Goal: Task Accomplishment & Management: Complete application form

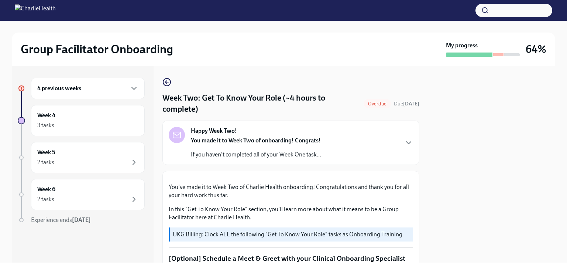
scroll to position [623, 0]
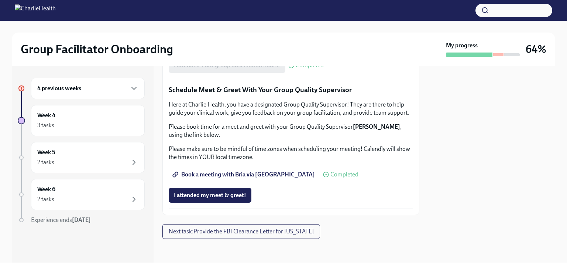
click at [134, 93] on div "4 previous weeks" at bounding box center [88, 88] width 114 height 21
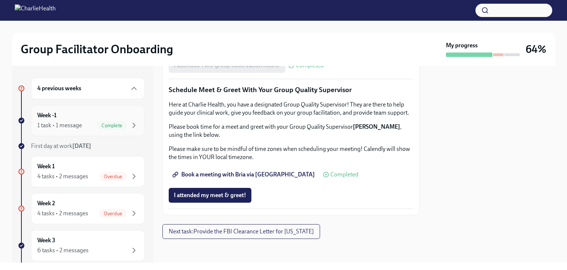
click at [94, 113] on div "Week -1 1 task • 1 message Complete" at bounding box center [87, 120] width 101 height 18
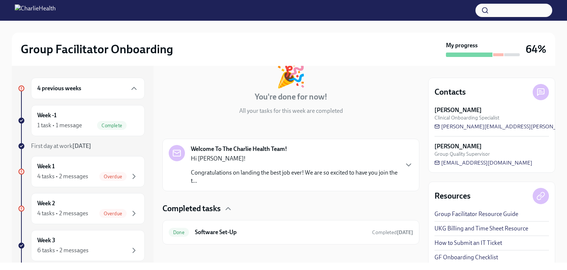
scroll to position [54, 0]
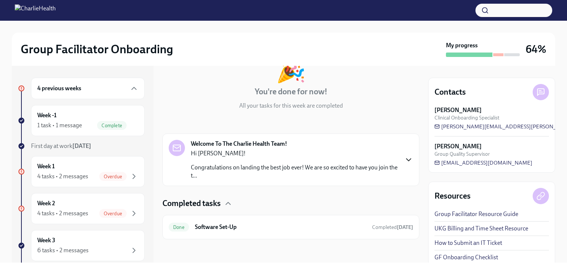
click at [407, 160] on icon "button" at bounding box center [409, 159] width 9 height 9
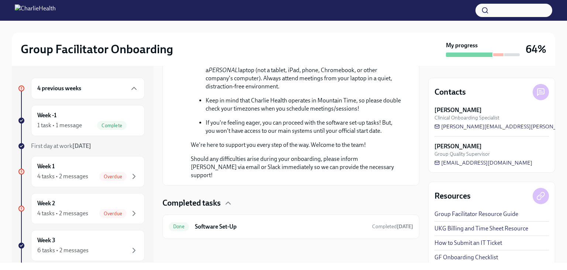
scroll to position [436, 0]
click at [383, 226] on span "Completed [DATE]" at bounding box center [392, 226] width 41 height 6
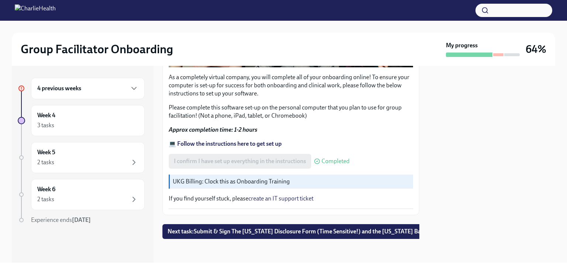
scroll to position [253, 0]
click at [366, 224] on button "Next task : Submit & Sign The [US_STATE] Disclosure Form (Time Sensitive!) and …" at bounding box center [315, 231] width 305 height 15
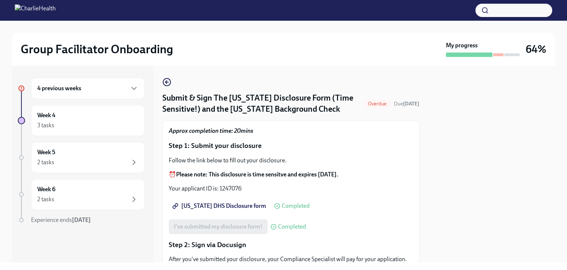
drag, startPoint x: 417, startPoint y: 114, endPoint x: 393, endPoint y: 151, distance: 43.9
click at [393, 150] on p "Step 1: Submit your disclosure" at bounding box center [291, 146] width 245 height 10
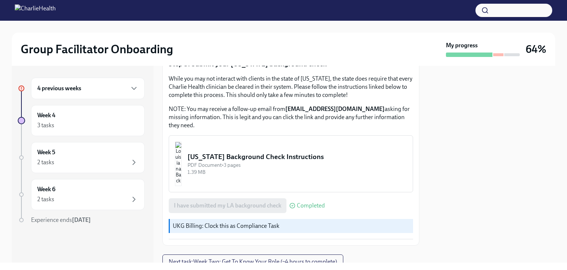
scroll to position [282, 0]
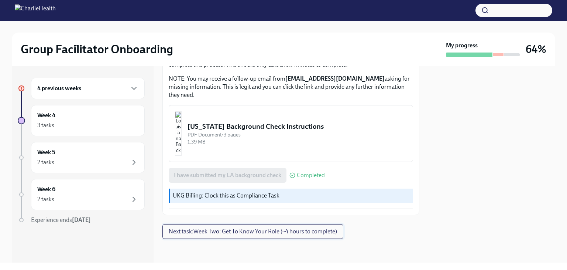
click at [322, 232] on span "Next task : Week Two: Get To Know Your Role (~4 hours to complete)" at bounding box center [253, 231] width 168 height 7
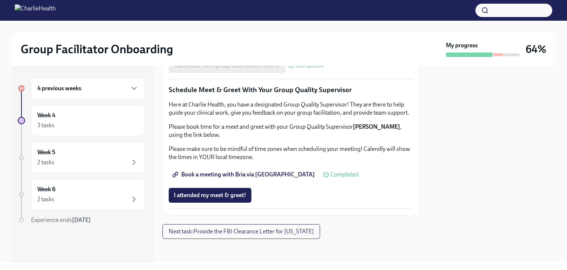
scroll to position [739, 0]
click at [276, 232] on span "Next task : Provide the FBI Clearance Letter for [US_STATE]" at bounding box center [241, 231] width 145 height 7
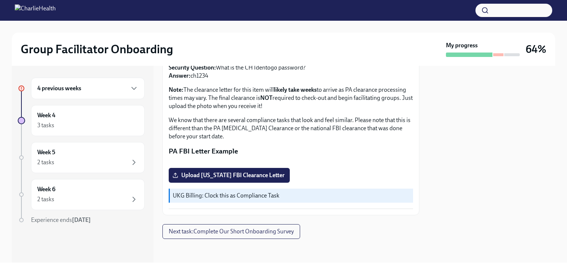
scroll to position [184, 0]
drag, startPoint x: 417, startPoint y: 200, endPoint x: 466, endPoint y: 142, distance: 76.0
click at [466, 142] on div at bounding box center [492, 164] width 127 height 197
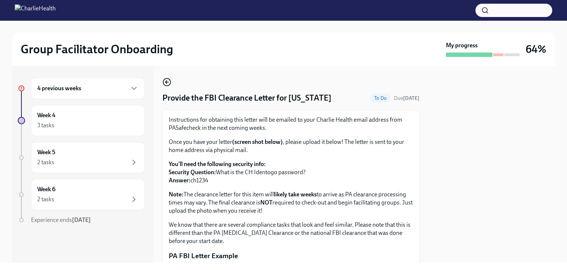
click at [167, 81] on icon "button" at bounding box center [166, 82] width 1 height 3
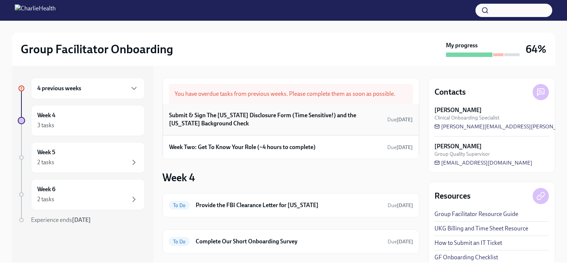
click at [326, 123] on h6 "Submit & Sign The [US_STATE] Disclosure Form (Time Sensitive!) and the [US_STAT…" at bounding box center [276, 119] width 215 height 16
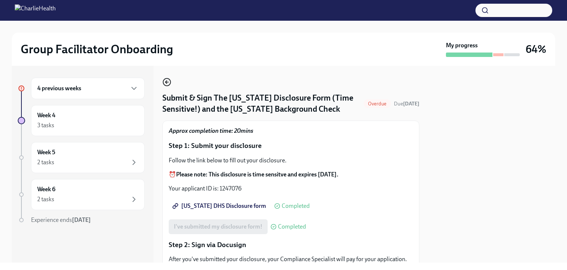
click at [166, 79] on circle "button" at bounding box center [166, 81] width 7 height 7
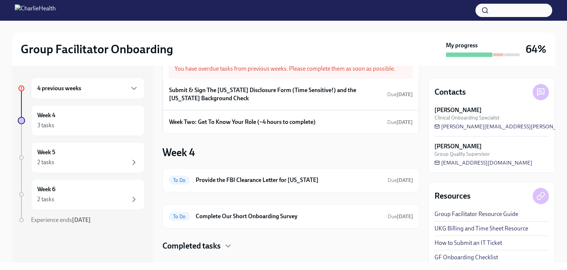
scroll to position [37, 0]
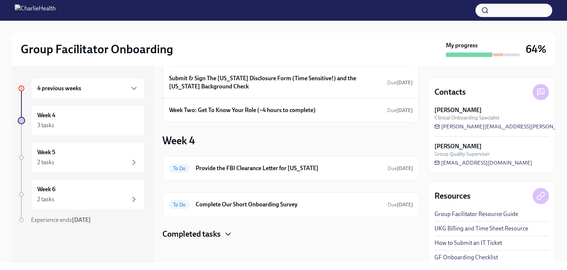
click at [230, 231] on icon "button" at bounding box center [228, 233] width 9 height 9
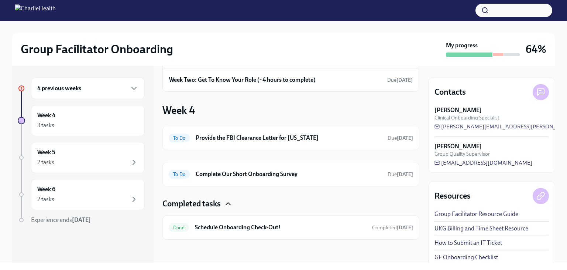
scroll to position [12, 0]
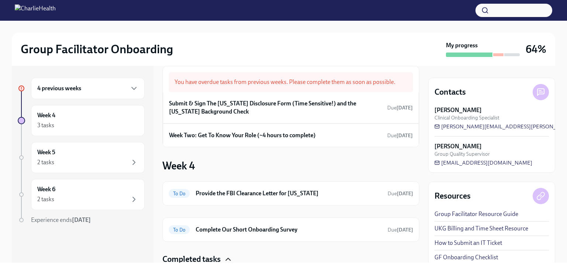
click at [139, 86] on div "4 previous weeks" at bounding box center [88, 88] width 114 height 21
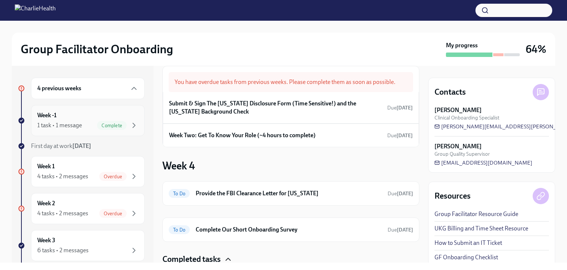
click at [91, 110] on div "Week -1 1 task • 1 message Complete" at bounding box center [88, 120] width 114 height 31
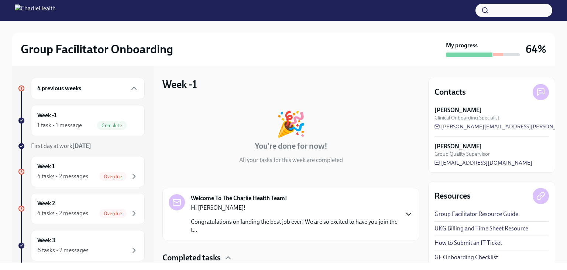
click at [405, 213] on icon "button" at bounding box center [409, 213] width 9 height 9
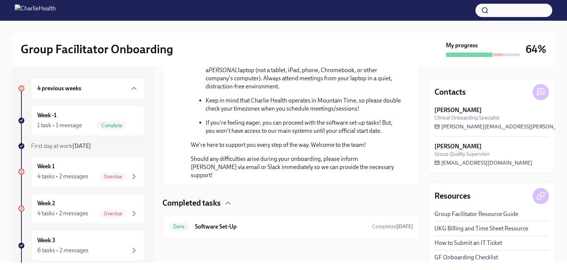
scroll to position [436, 0]
click at [375, 226] on span "Completed [DATE]" at bounding box center [392, 226] width 41 height 6
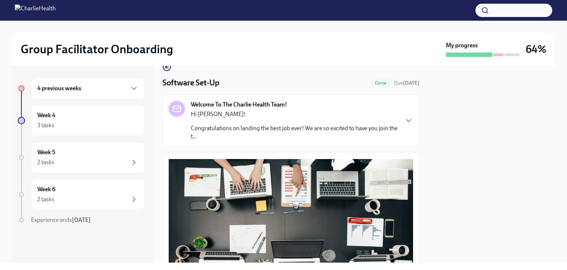
scroll to position [25, 0]
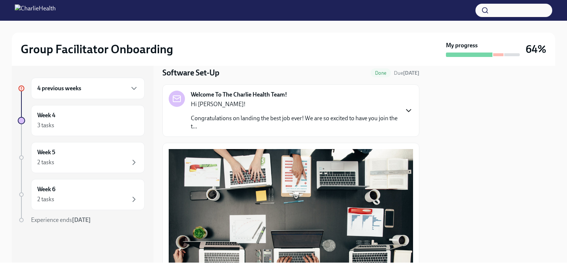
click at [405, 114] on icon "button" at bounding box center [409, 110] width 9 height 9
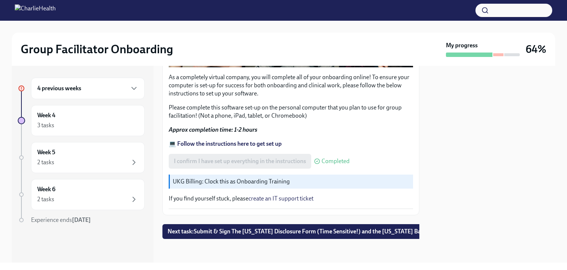
scroll to position [635, 0]
click at [389, 228] on span "Next task : Submit & Sign The [US_STATE] Disclosure Form (Time Sensitive!) and …" at bounding box center [315, 231] width 294 height 7
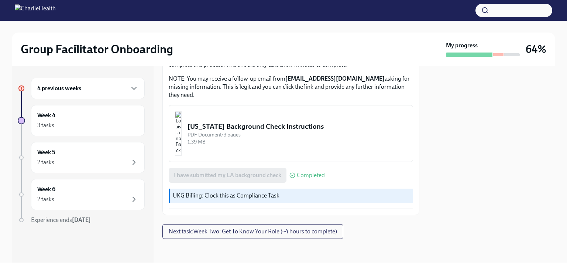
scroll to position [282, 0]
click at [322, 233] on span "Next task : Week Two: Get To Know Your Role (~4 hours to complete)" at bounding box center [253, 231] width 168 height 7
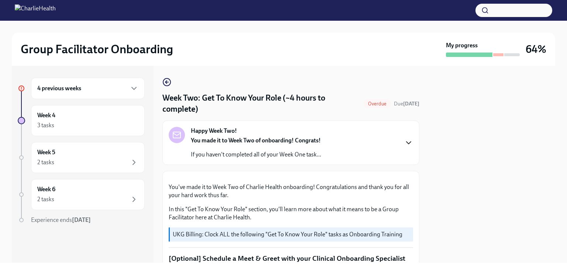
click at [405, 144] on icon "button" at bounding box center [409, 142] width 9 height 9
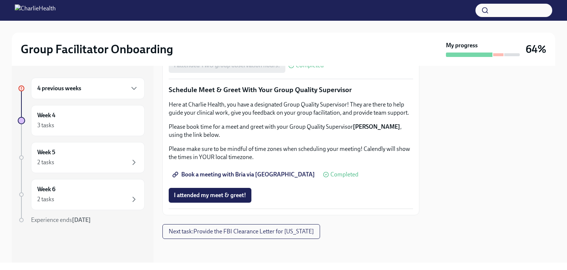
scroll to position [981, 0]
click at [236, 196] on span "I attended my meet & greet!" at bounding box center [210, 194] width 72 height 7
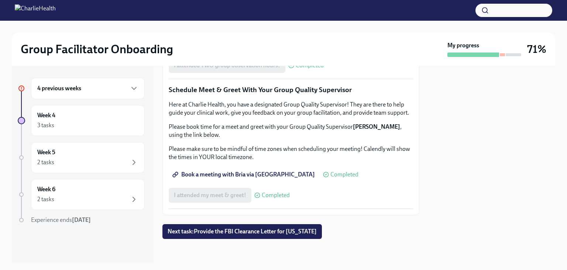
scroll to position [739, 0]
click at [317, 237] on button "Next task : Provide the FBI Clearance Letter for [US_STATE]" at bounding box center [243, 231] width 160 height 15
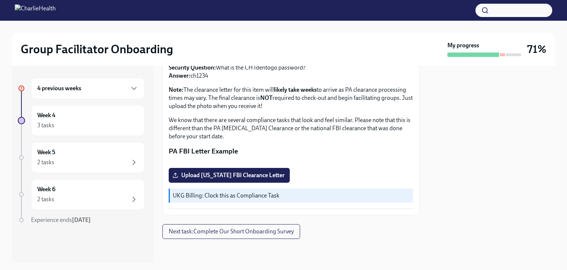
scroll to position [184, 0]
click at [22, 156] on div at bounding box center [21, 157] width 4 height 4
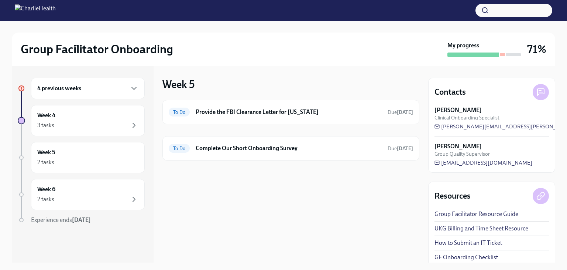
click at [20, 194] on div at bounding box center [21, 194] width 4 height 4
click at [21, 89] on icon at bounding box center [22, 88] width 4 height 4
click at [132, 88] on icon "button" at bounding box center [134, 88] width 9 height 9
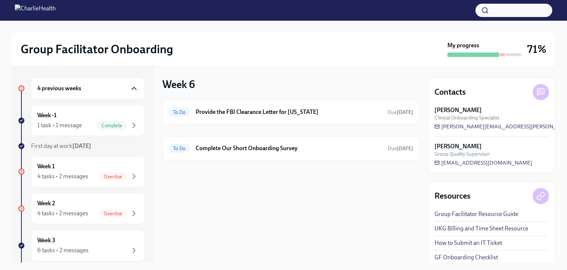
scroll to position [4, 0]
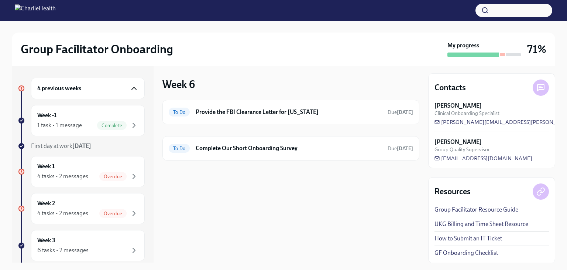
click at [511, 11] on button "button" at bounding box center [514, 10] width 77 height 13
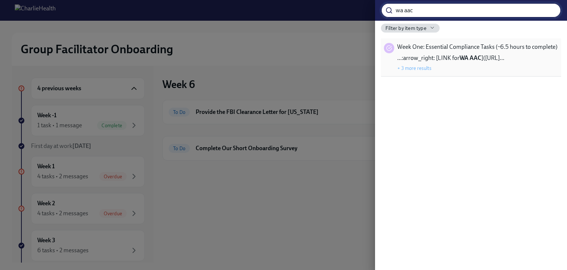
type input "wa aac"
click at [423, 68] on button "+ 3 more results" at bounding box center [415, 68] width 34 height 6
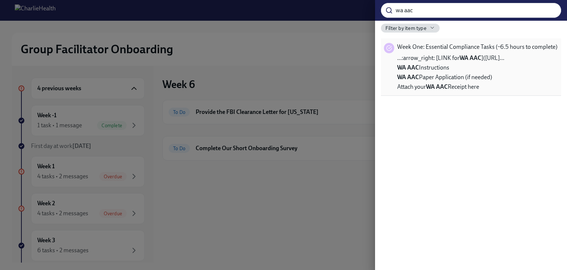
click at [424, 68] on span "WA AAC Instructions" at bounding box center [424, 68] width 52 height 8
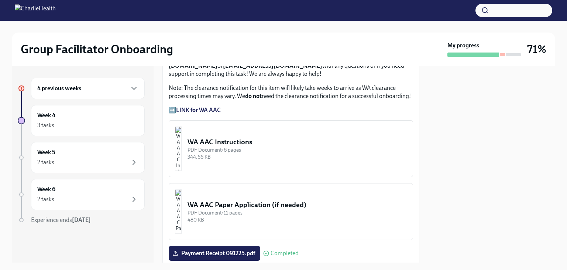
scroll to position [646, 0]
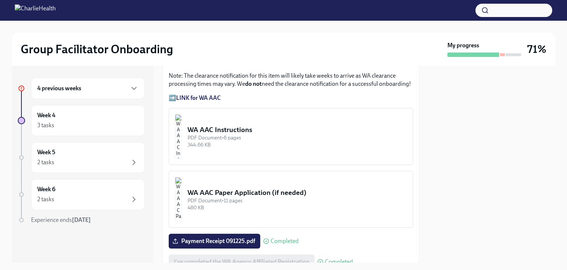
click at [235, 134] on div "PDF Document • 6 pages" at bounding box center [297, 137] width 219 height 7
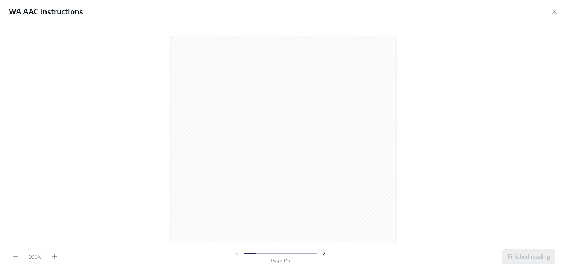
click at [321, 252] on icon "button" at bounding box center [324, 252] width 7 height 7
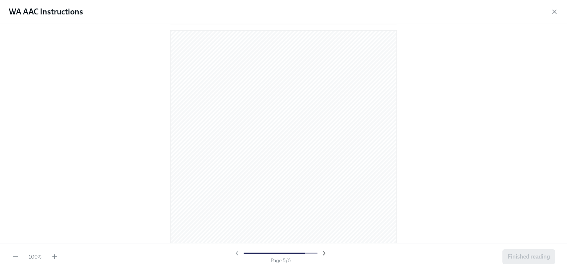
click at [321, 252] on icon "button" at bounding box center [324, 252] width 7 height 7
click at [324, 254] on div at bounding box center [280, 252] width 95 height 7
